Goal: Transaction & Acquisition: Purchase product/service

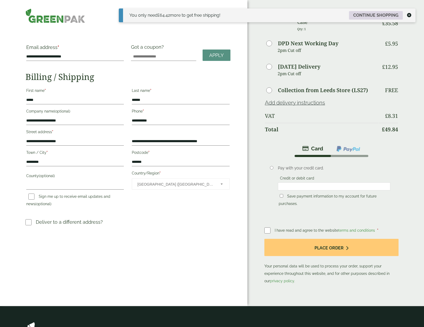
click at [369, 14] on link "Continue shopping" at bounding box center [376, 15] width 54 height 8
click at [370, 14] on link "Continue shopping" at bounding box center [376, 15] width 54 height 8
click at [409, 15] on icon at bounding box center [409, 15] width 4 height 4
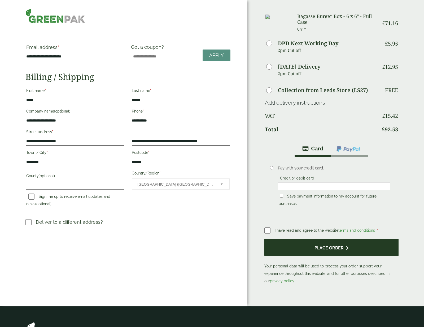
click at [317, 249] on button "Place order" at bounding box center [331, 247] width 134 height 17
